Goal: Task Accomplishment & Management: Manage account settings

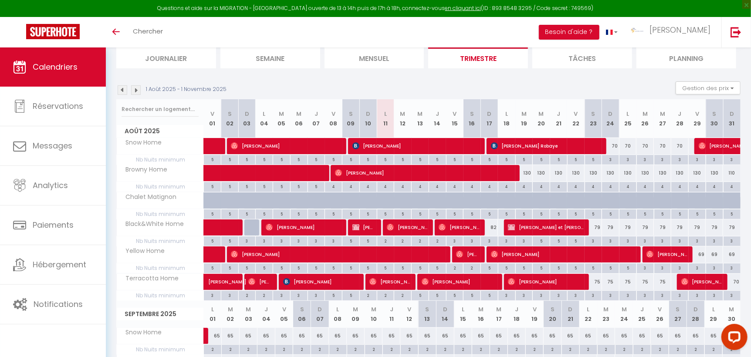
scroll to position [61, 0]
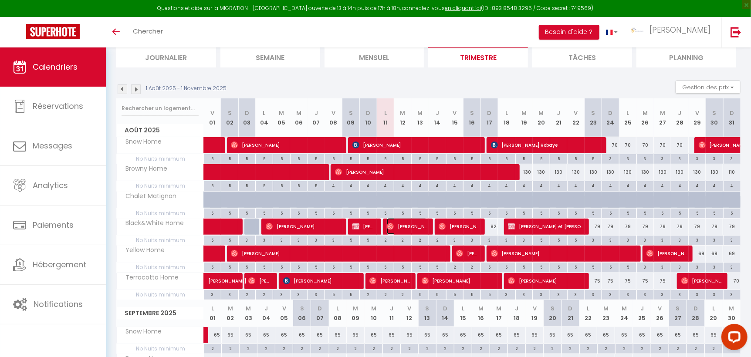
click at [414, 224] on span "[PERSON_NAME]" at bounding box center [407, 226] width 41 height 17
select select "OK"
select select "0"
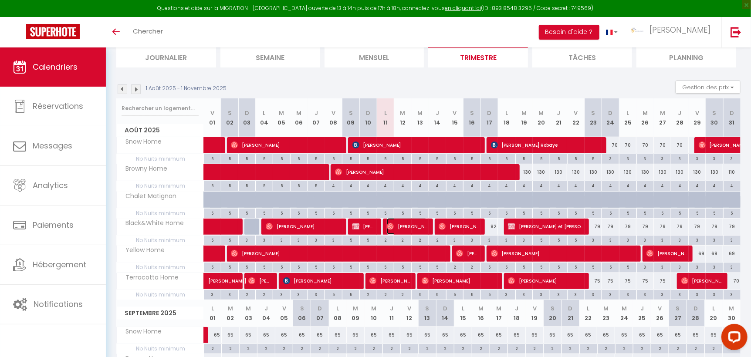
select select "1"
select select
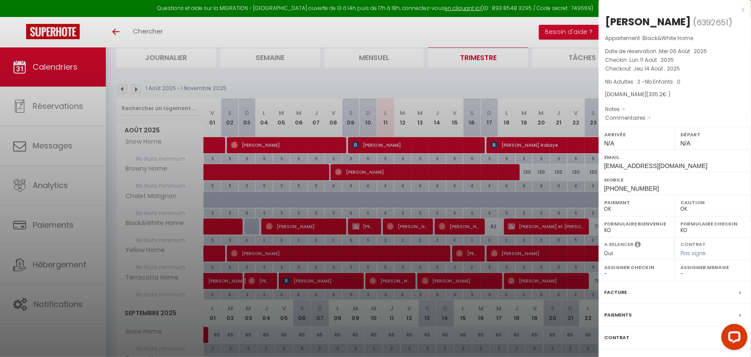
click at [455, 227] on div at bounding box center [375, 178] width 751 height 357
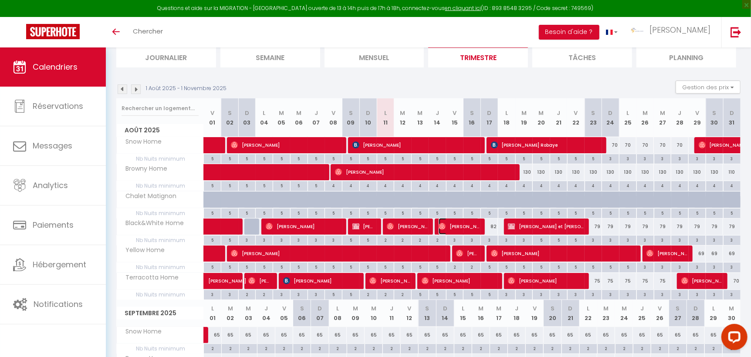
click at [454, 227] on span "[PERSON_NAME]" at bounding box center [459, 226] width 41 height 17
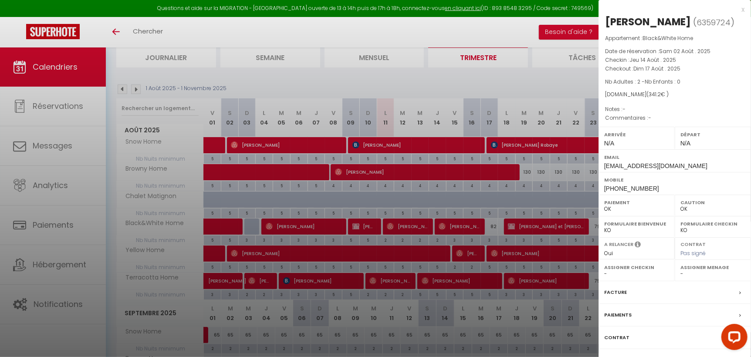
click at [414, 225] on div at bounding box center [375, 178] width 751 height 357
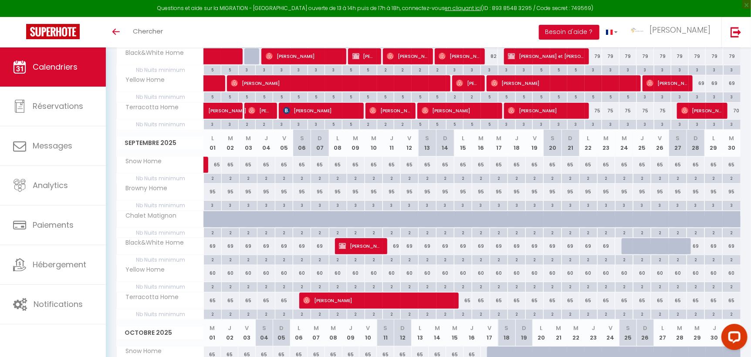
scroll to position [231, 0]
